Goal: Transaction & Acquisition: Subscribe to service/newsletter

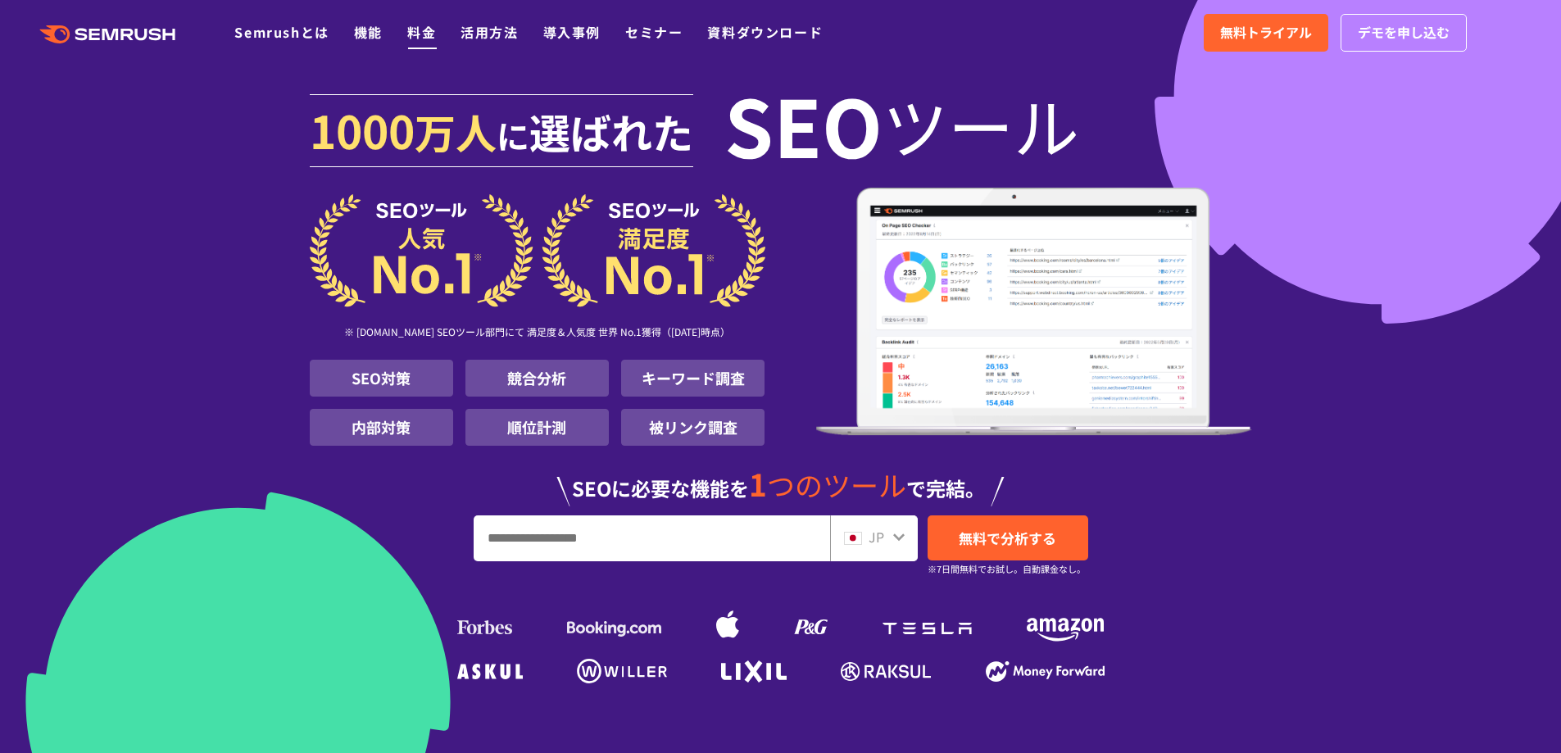
click at [423, 26] on link "料金" at bounding box center [421, 32] width 29 height 20
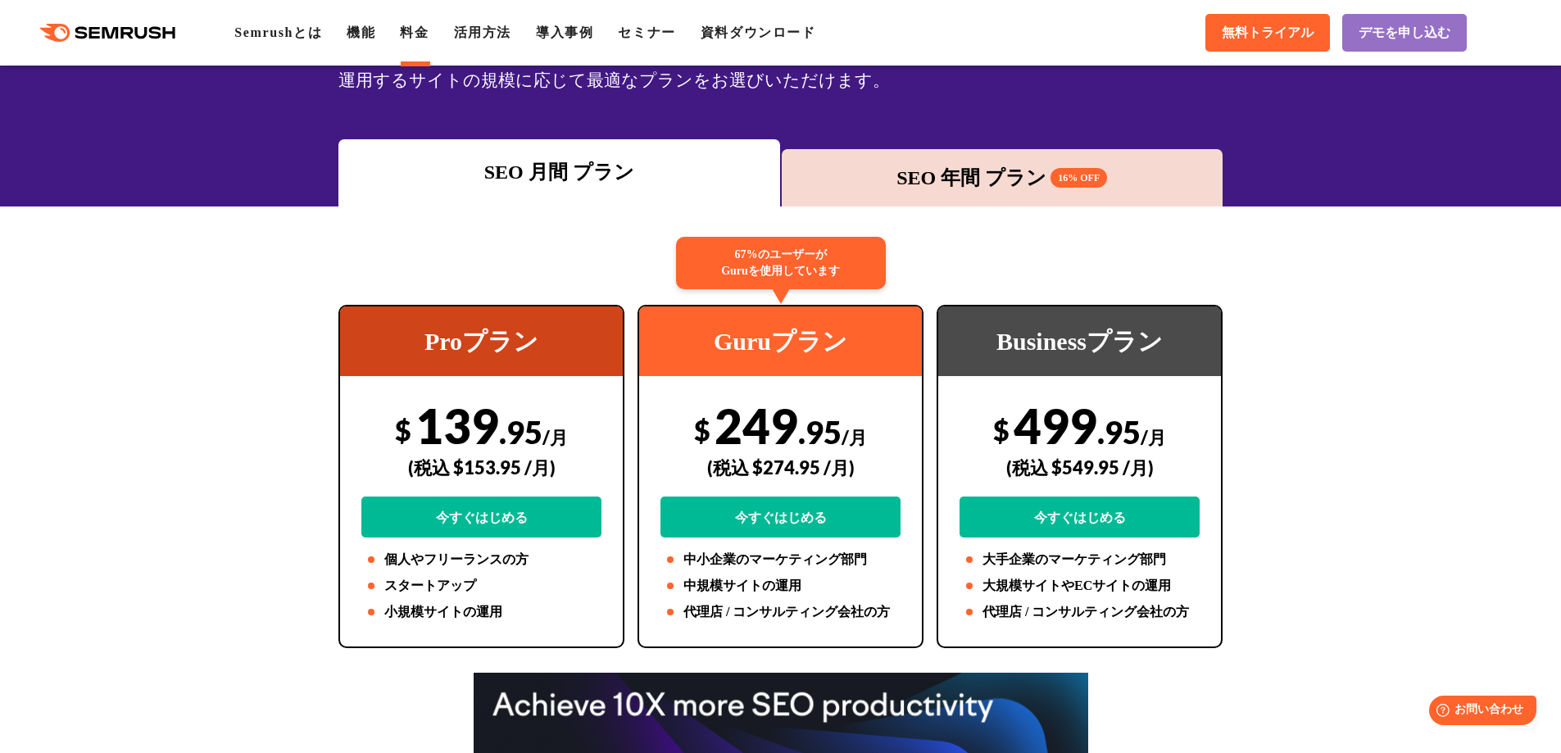
scroll to position [68, 0]
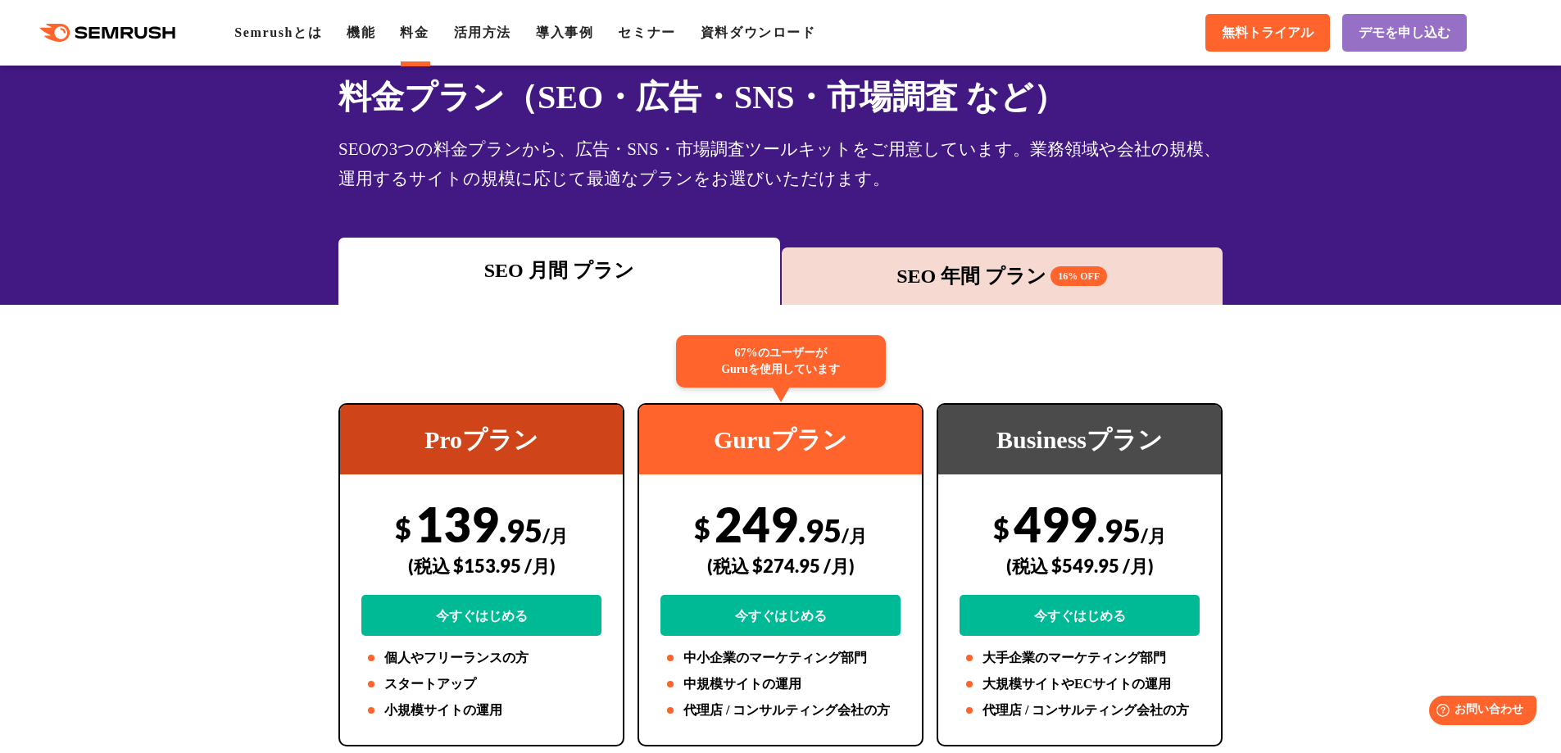
click at [966, 278] on div "SEO 年間 プラン 16% OFF" at bounding box center [1002, 275] width 425 height 29
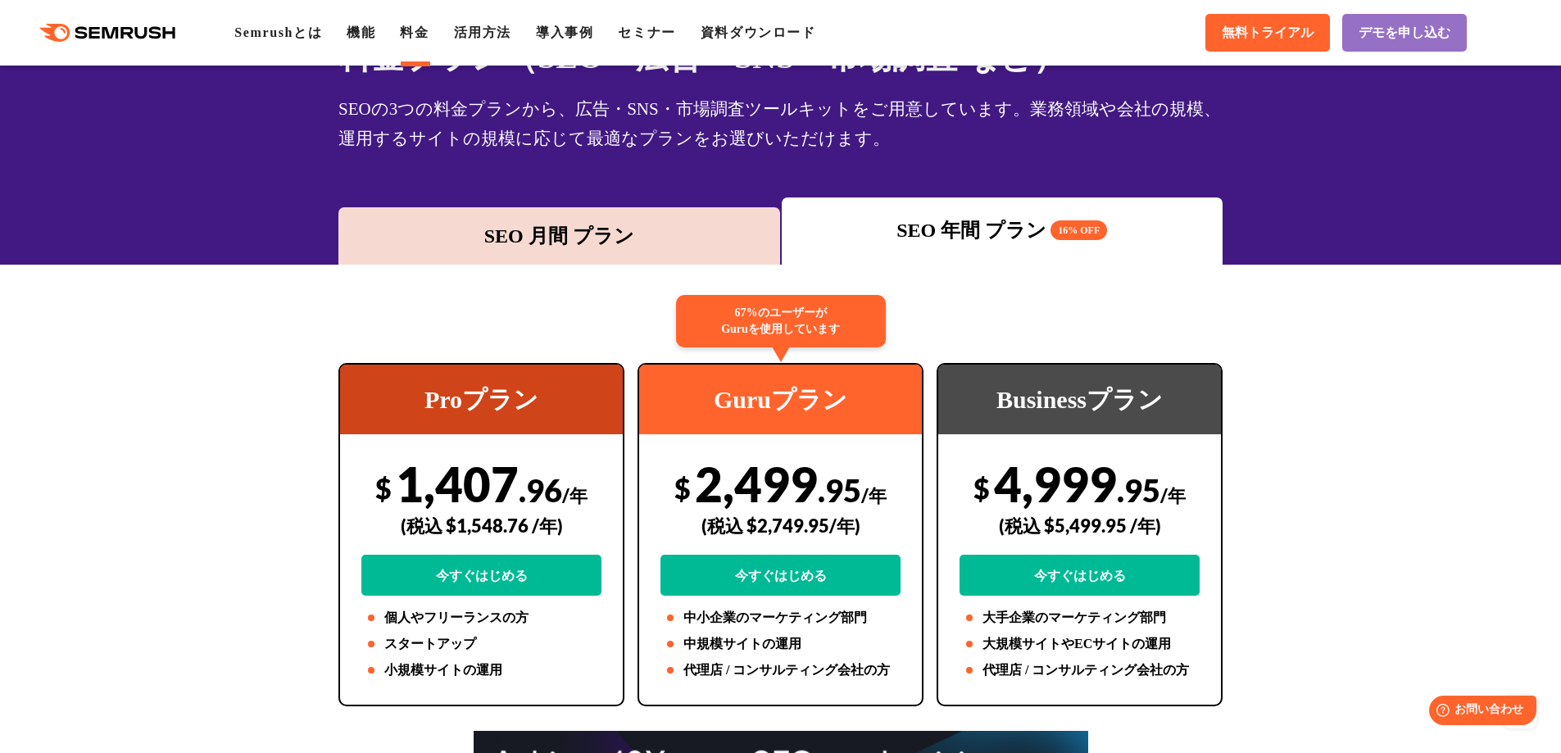
scroll to position [0, 0]
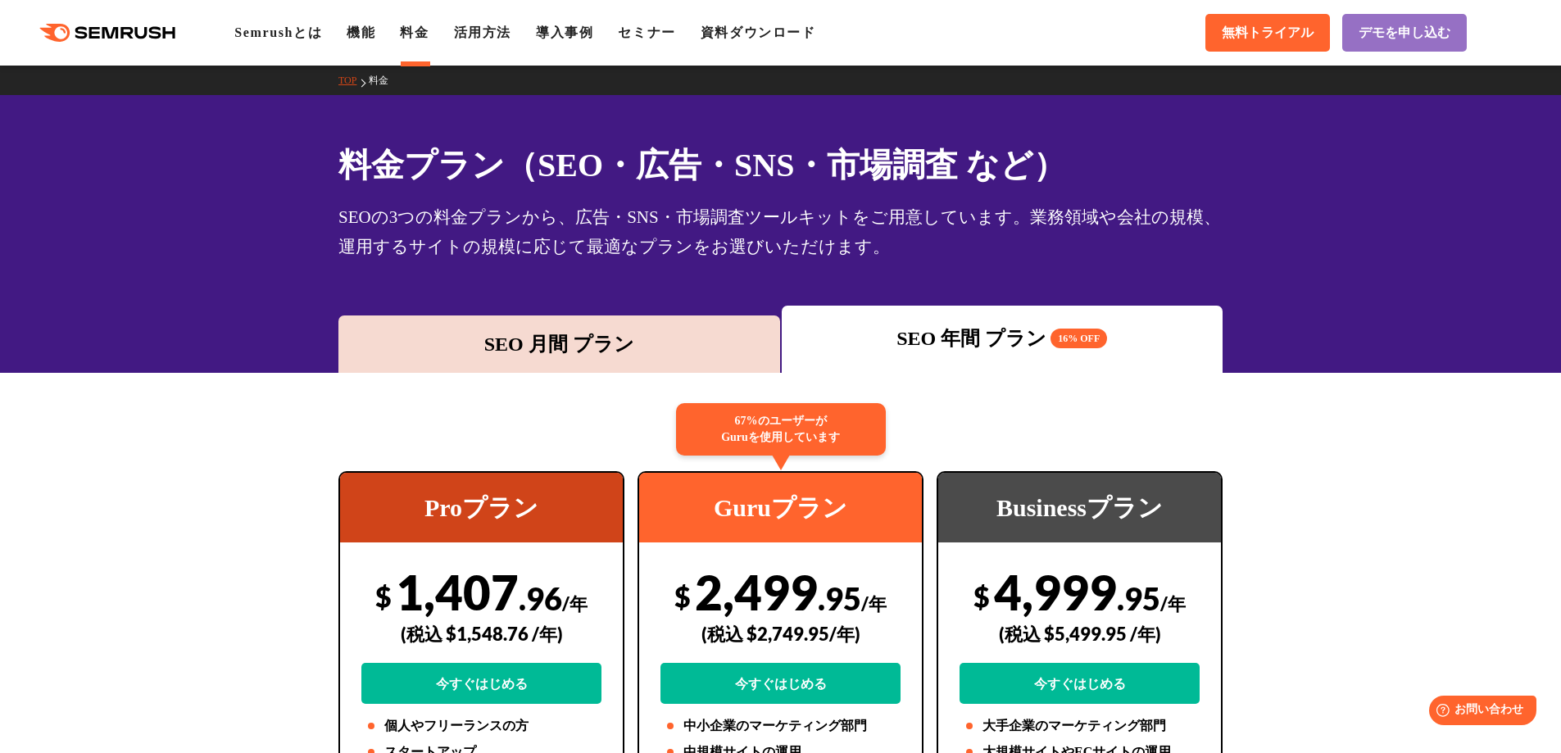
click at [288, 46] on div ".cls {fill: #FF642D;} .cls {fill: #FF642D;} Semrushとは 機能 料金 活用方法 導入事例 セミナー 資料ダウ…" at bounding box center [780, 32] width 1561 height 49
click at [297, 36] on link "Semrushとは" at bounding box center [278, 32] width 88 height 14
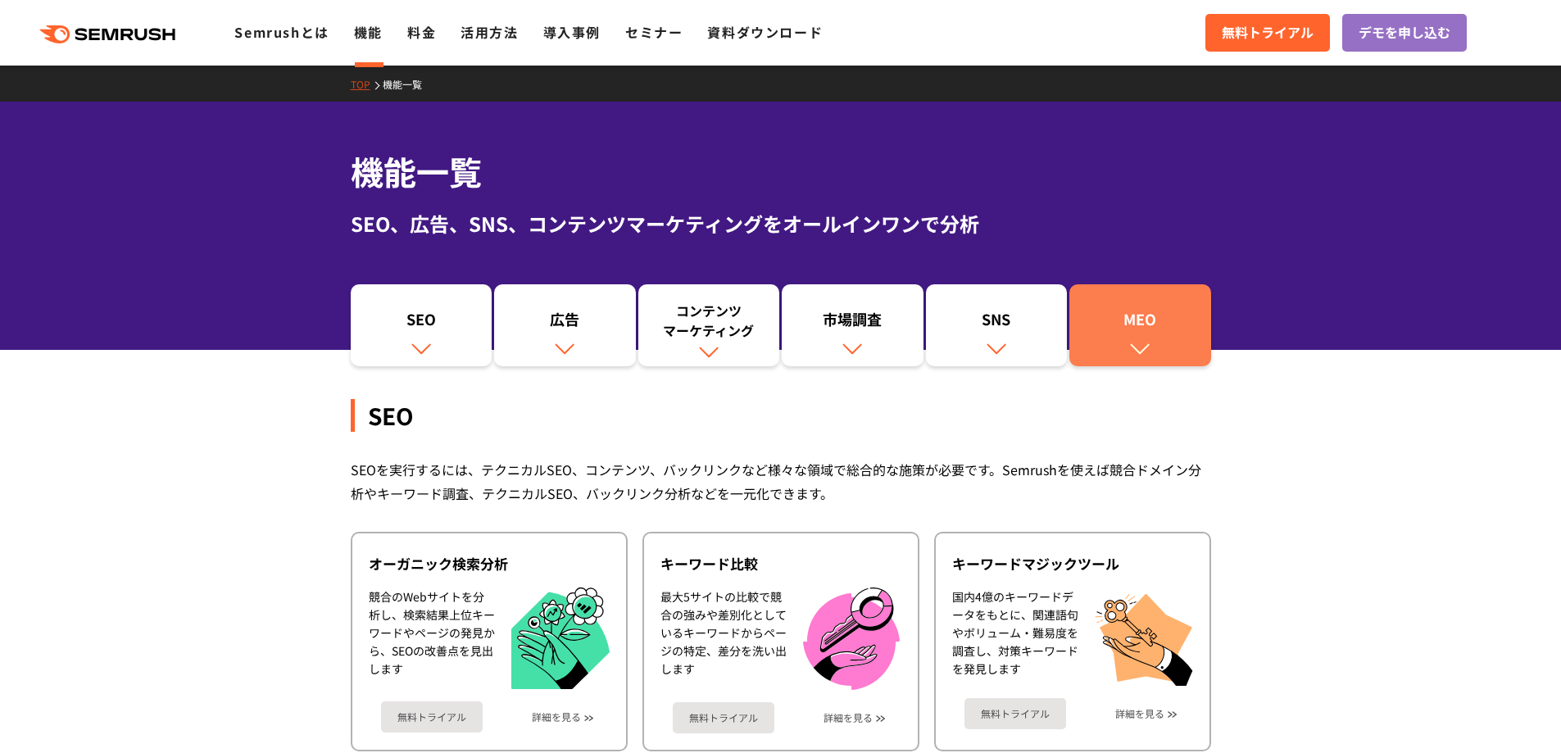
click at [1134, 333] on div "MEO" at bounding box center [1139, 323] width 125 height 28
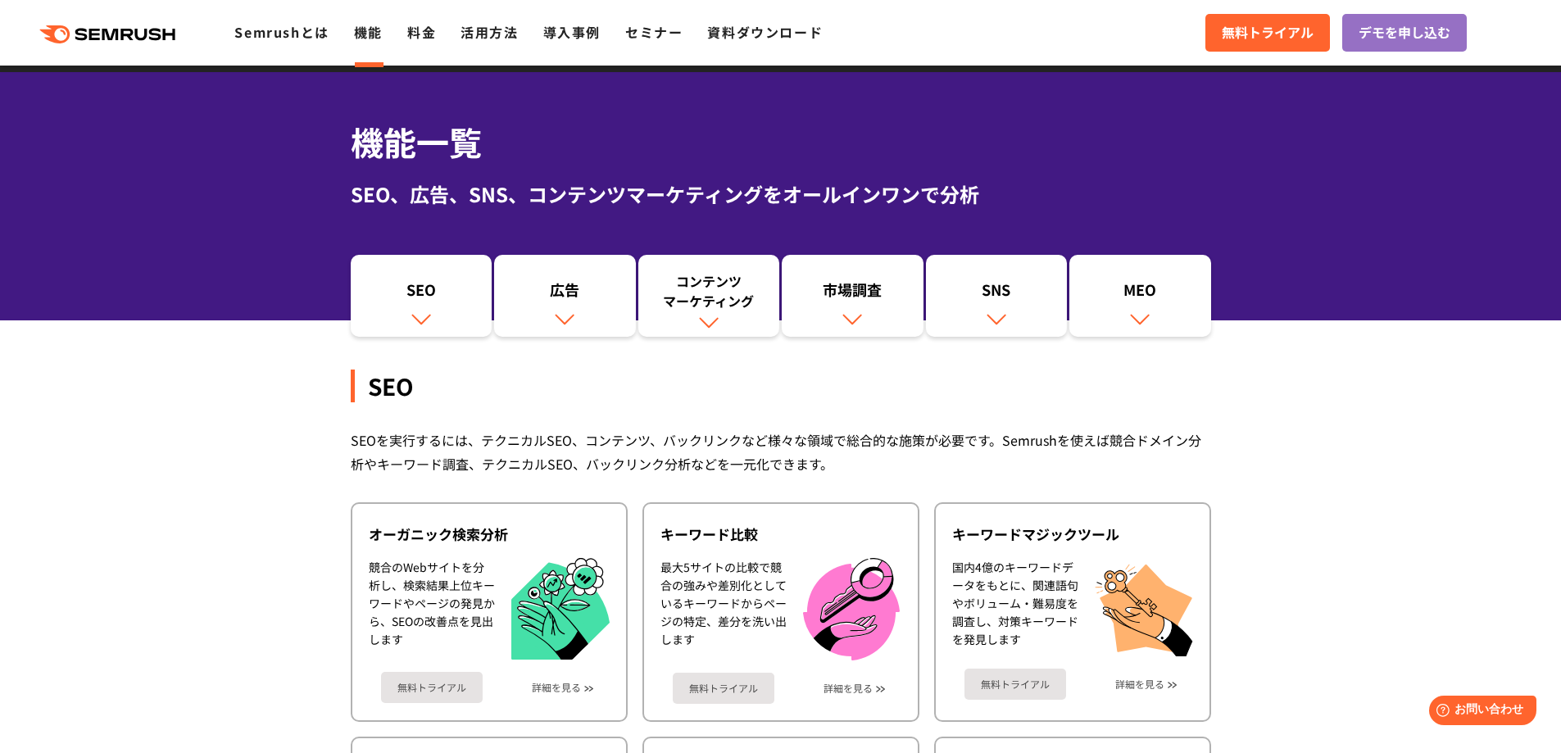
scroll to position [30, 0]
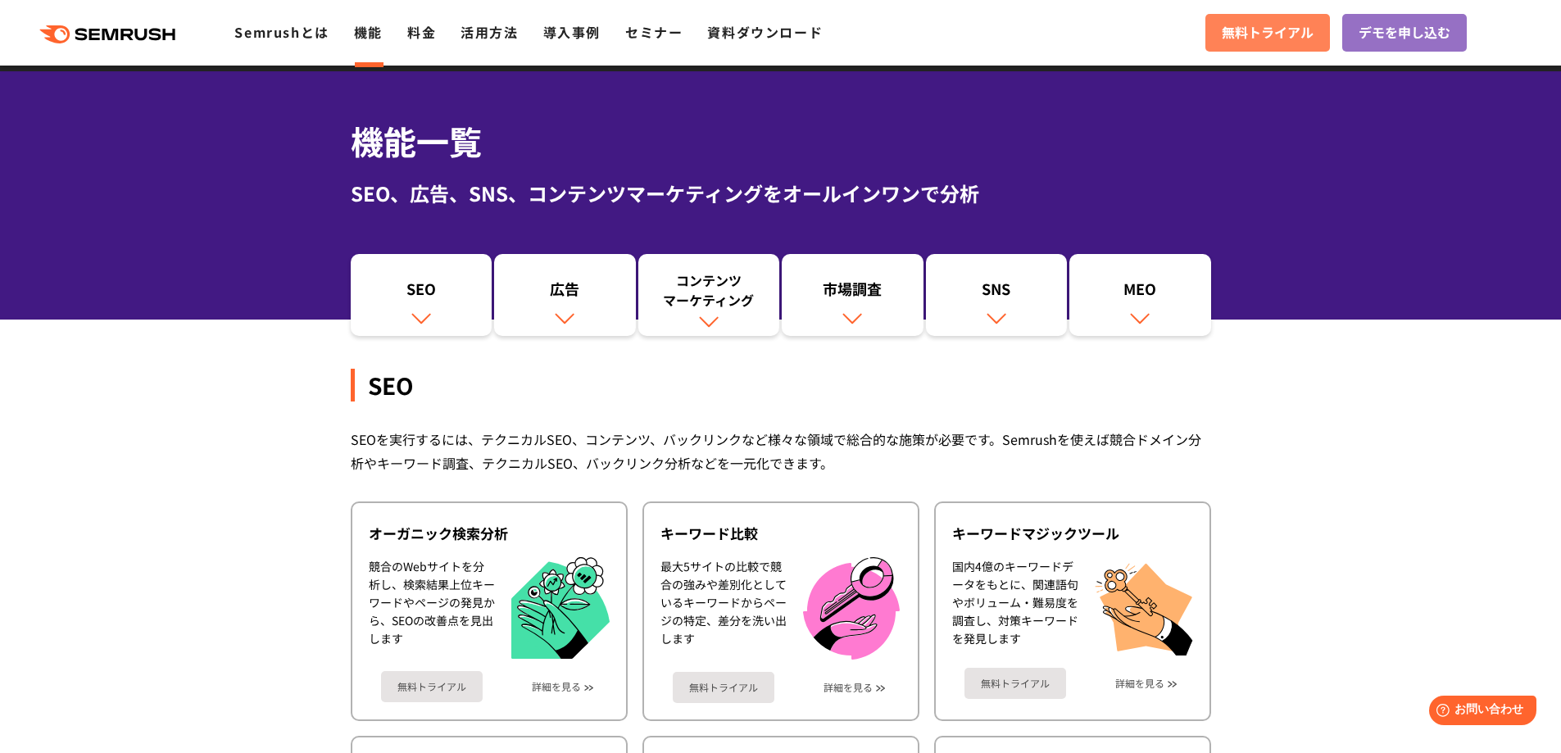
click at [1265, 26] on span "無料トライアル" at bounding box center [1268, 32] width 92 height 21
click at [1293, 38] on span "無料トライアル" at bounding box center [1268, 32] width 92 height 21
click at [1406, 32] on span "デモを申し込む" at bounding box center [1404, 32] width 92 height 21
click at [428, 25] on link "料金" at bounding box center [421, 32] width 29 height 20
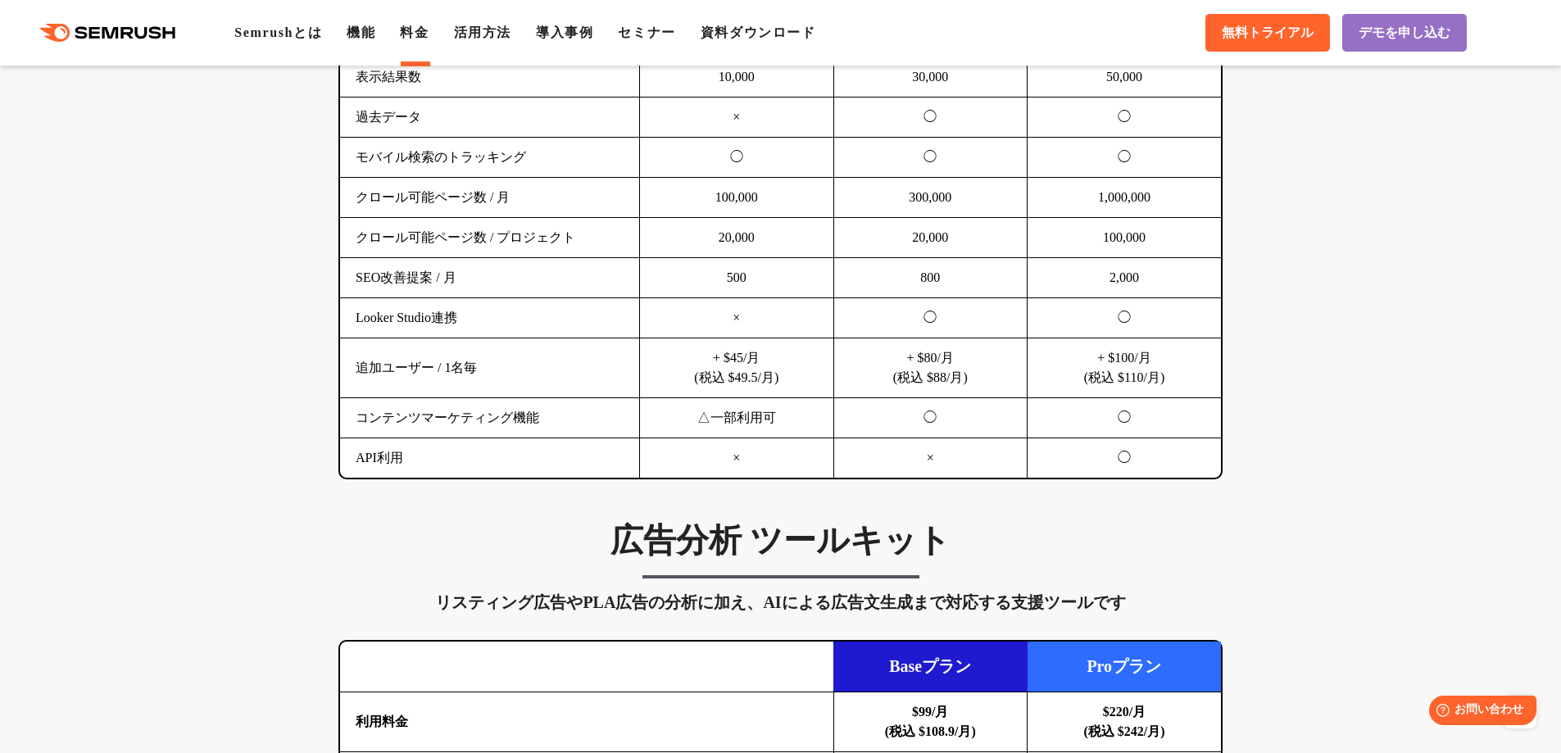
scroll to position [1294, 0]
